Goal: Browse casually

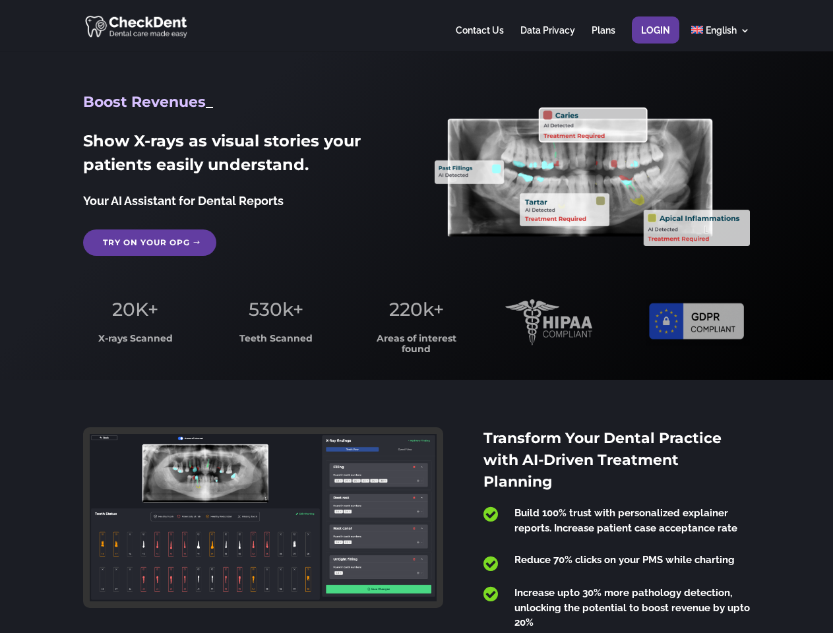
click at [416, 317] on span "220k+" at bounding box center [416, 309] width 55 height 22
click at [416, 26] on div at bounding box center [416, 25] width 666 height 51
click at [416, 317] on span "220k+" at bounding box center [416, 309] width 55 height 22
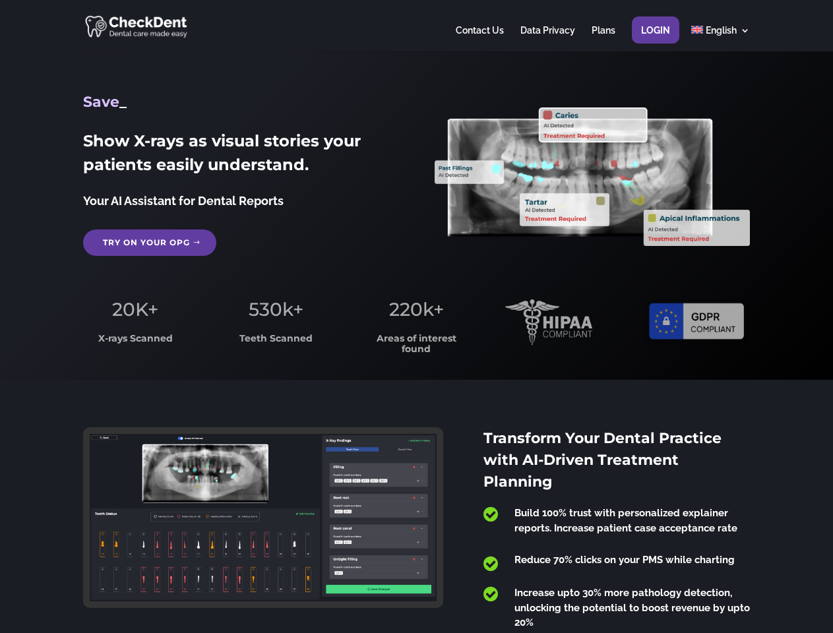
click at [416, 26] on div at bounding box center [416, 25] width 666 height 51
